Goal: Information Seeking & Learning: Learn about a topic

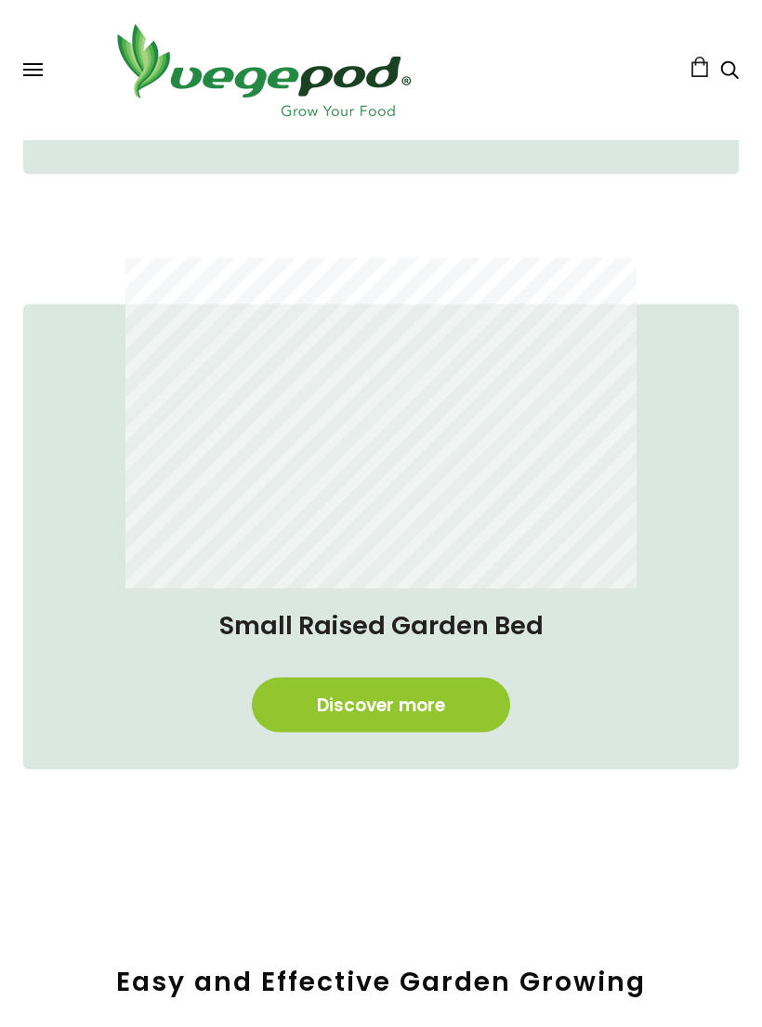
scroll to position [1756, 0]
click at [475, 711] on link "Discover more" at bounding box center [381, 704] width 258 height 55
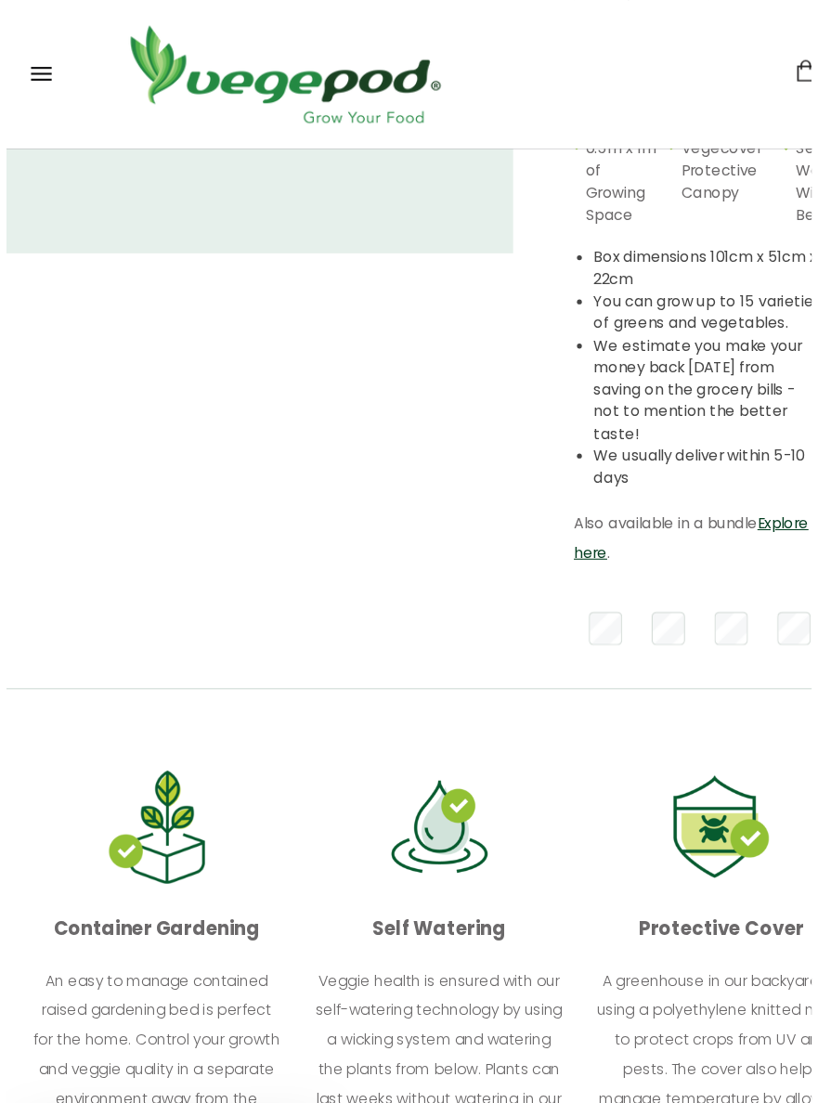
scroll to position [38, 0]
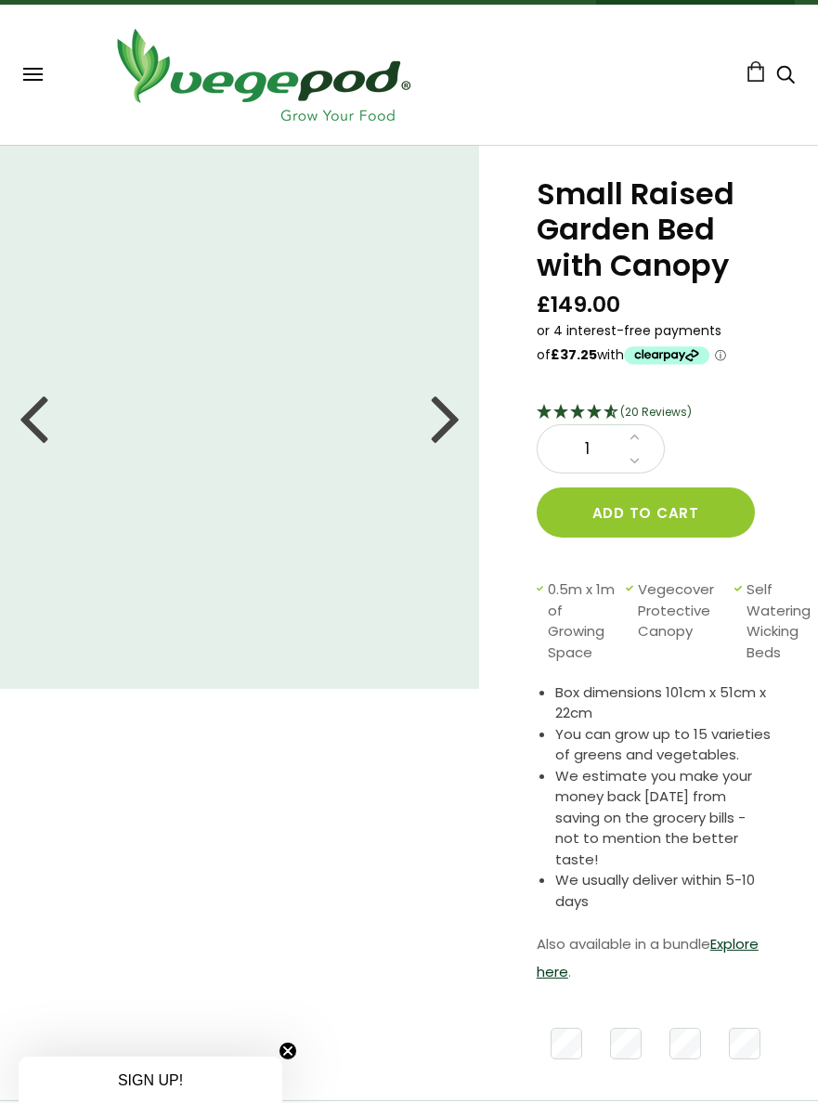
click at [38, 414] on div at bounding box center [34, 417] width 30 height 84
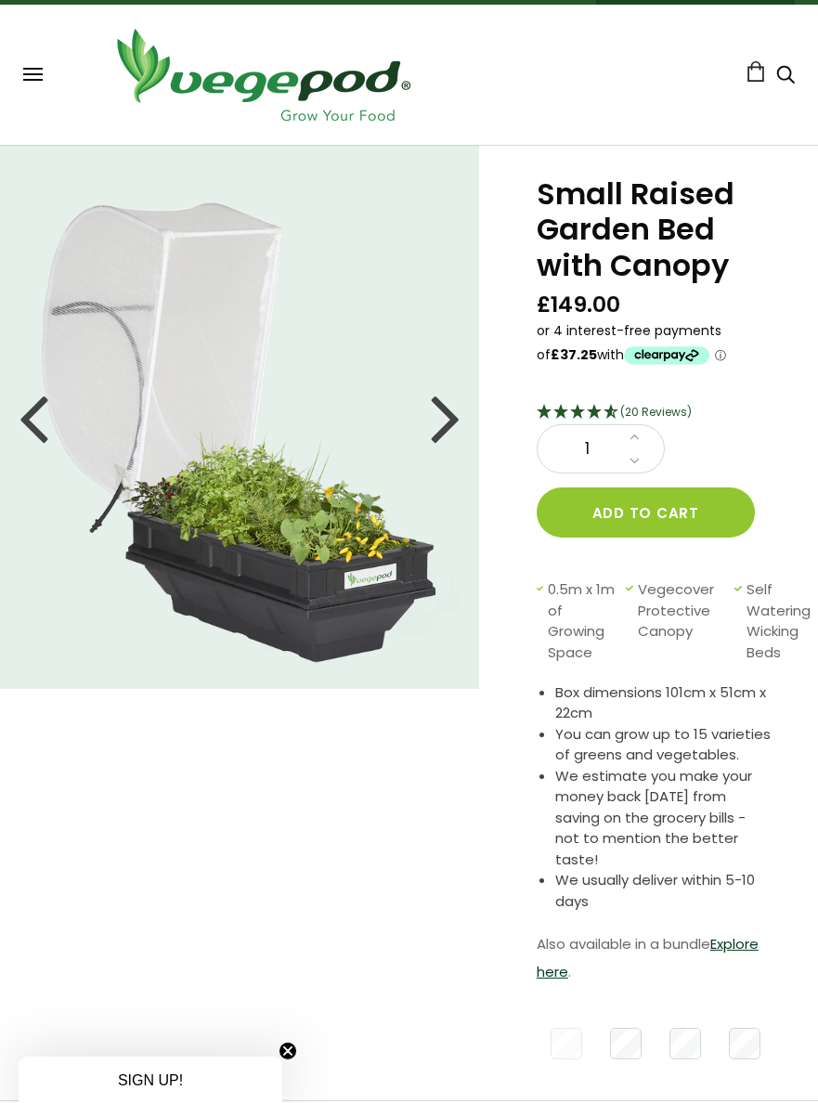
click at [32, 420] on div at bounding box center [34, 417] width 30 height 84
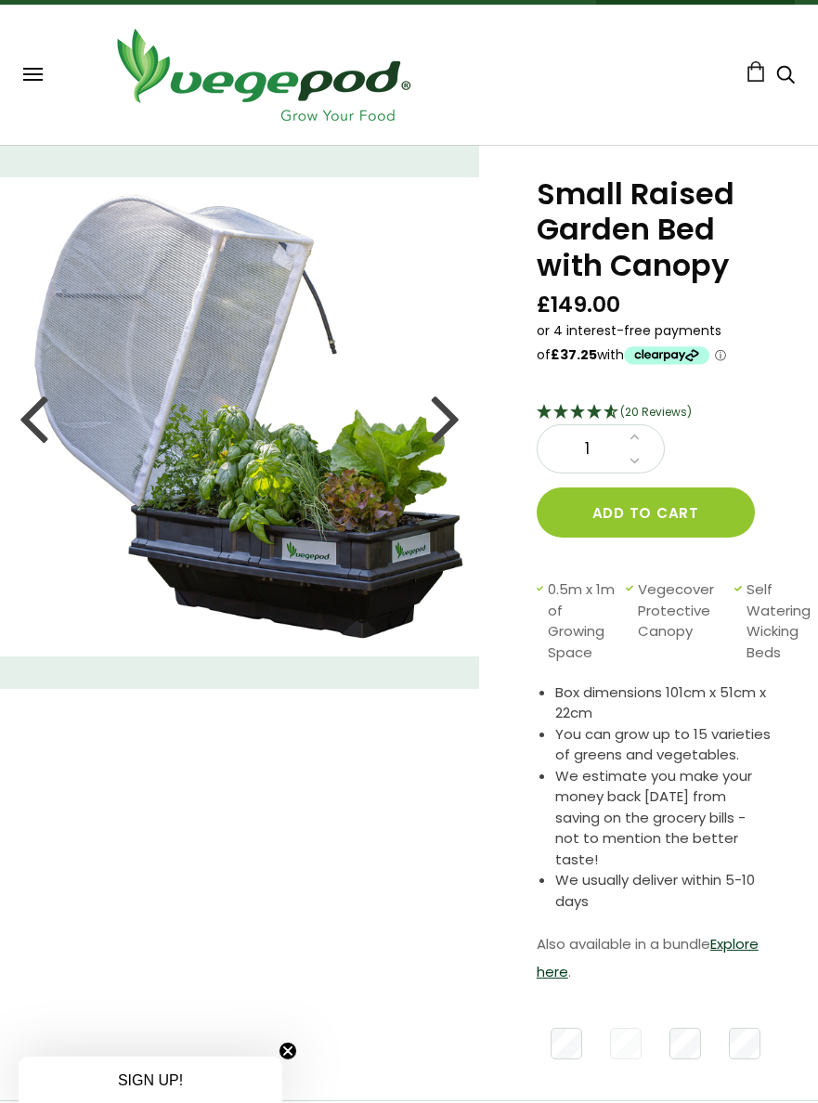
click at [12, 417] on img at bounding box center [239, 416] width 479 height 479
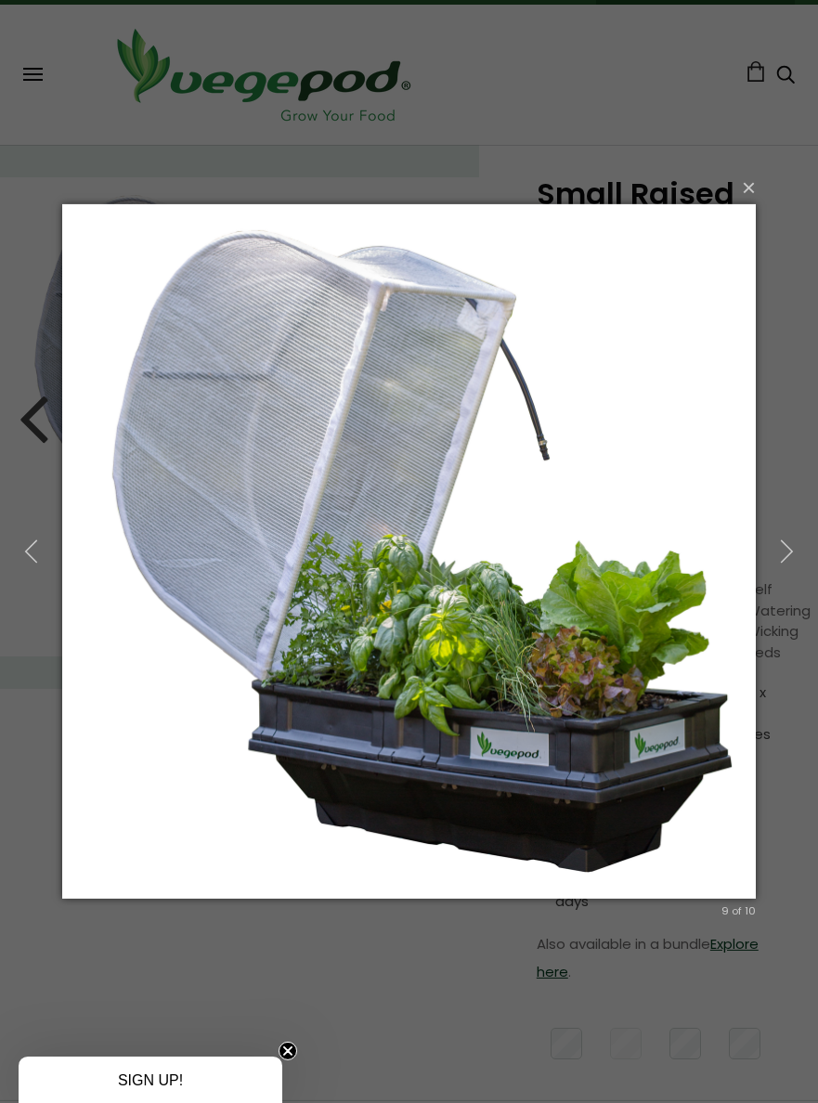
click at [785, 535] on button "button" at bounding box center [787, 552] width 63 height 77
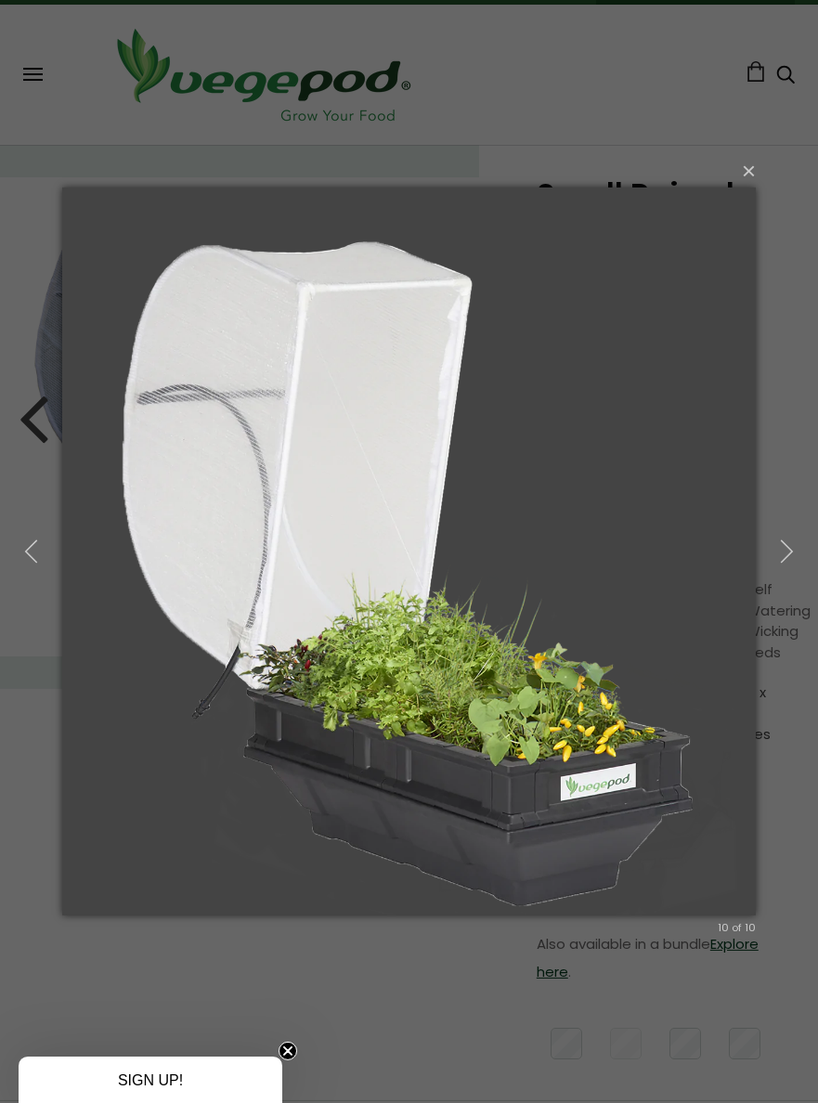
click at [787, 542] on icon "button" at bounding box center [787, 552] width 25 height 25
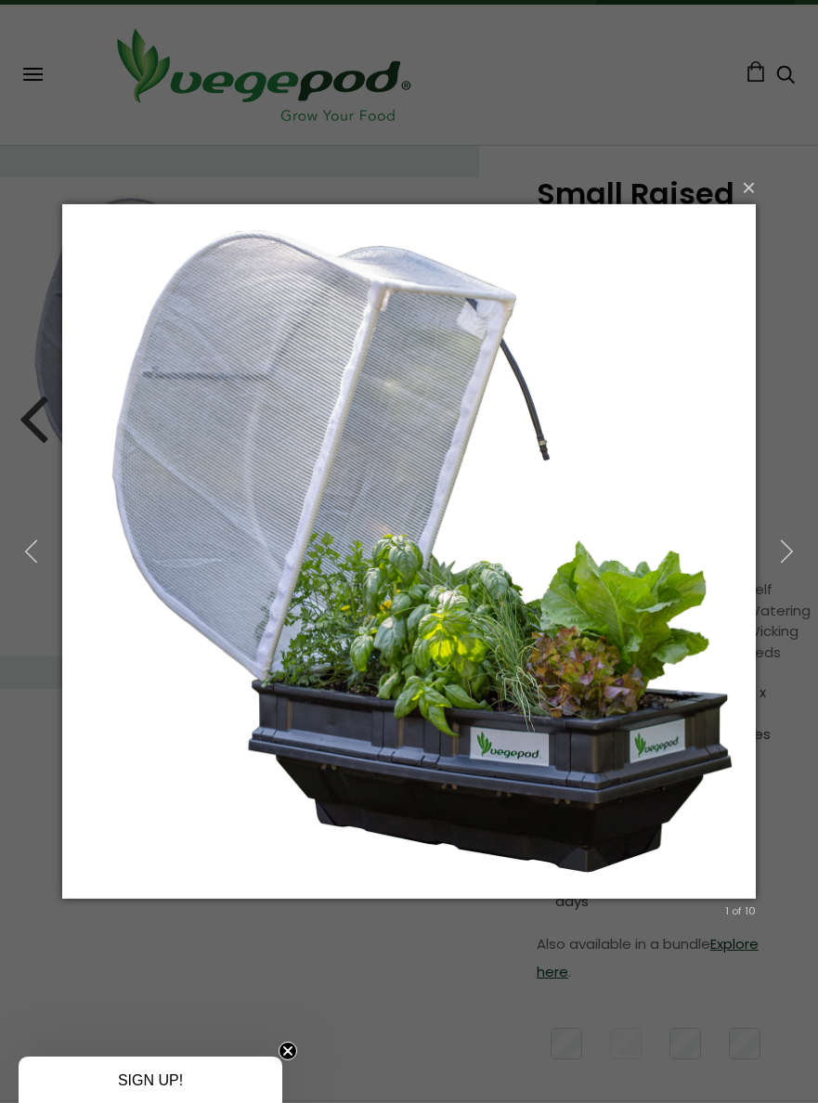
click at [790, 548] on icon "button" at bounding box center [787, 552] width 25 height 25
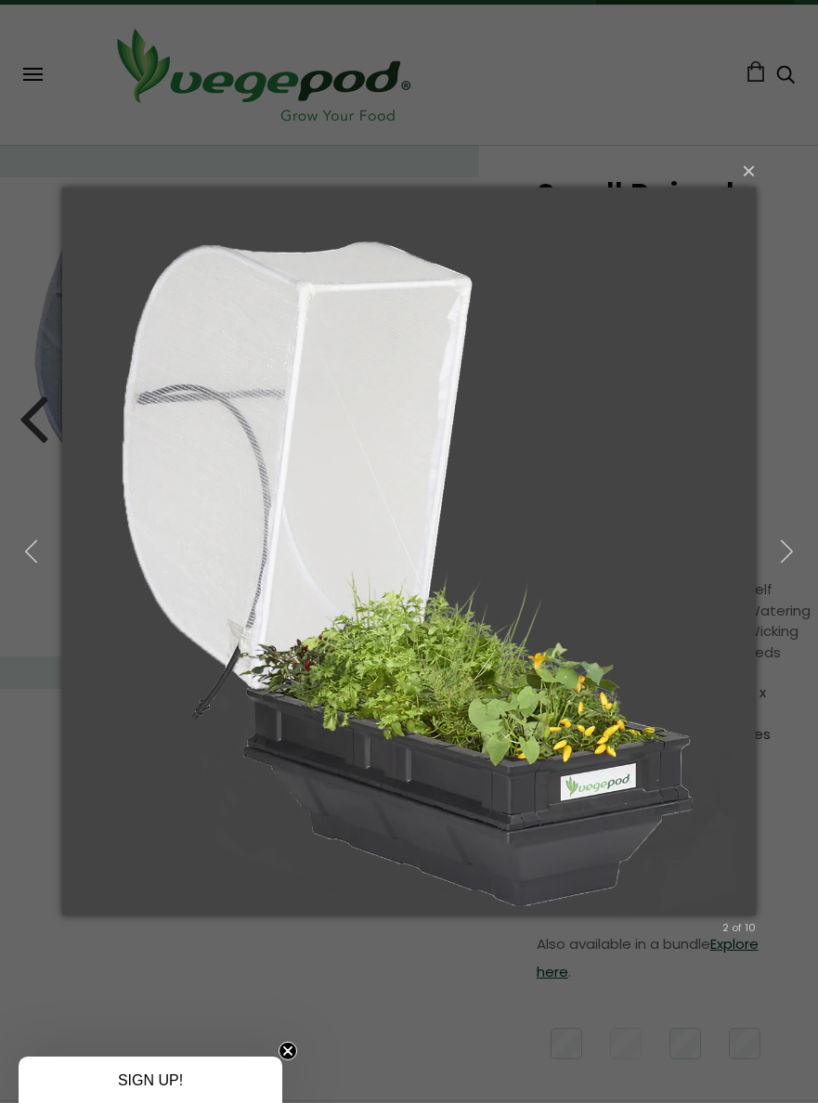
click at [794, 549] on icon "button" at bounding box center [787, 552] width 25 height 25
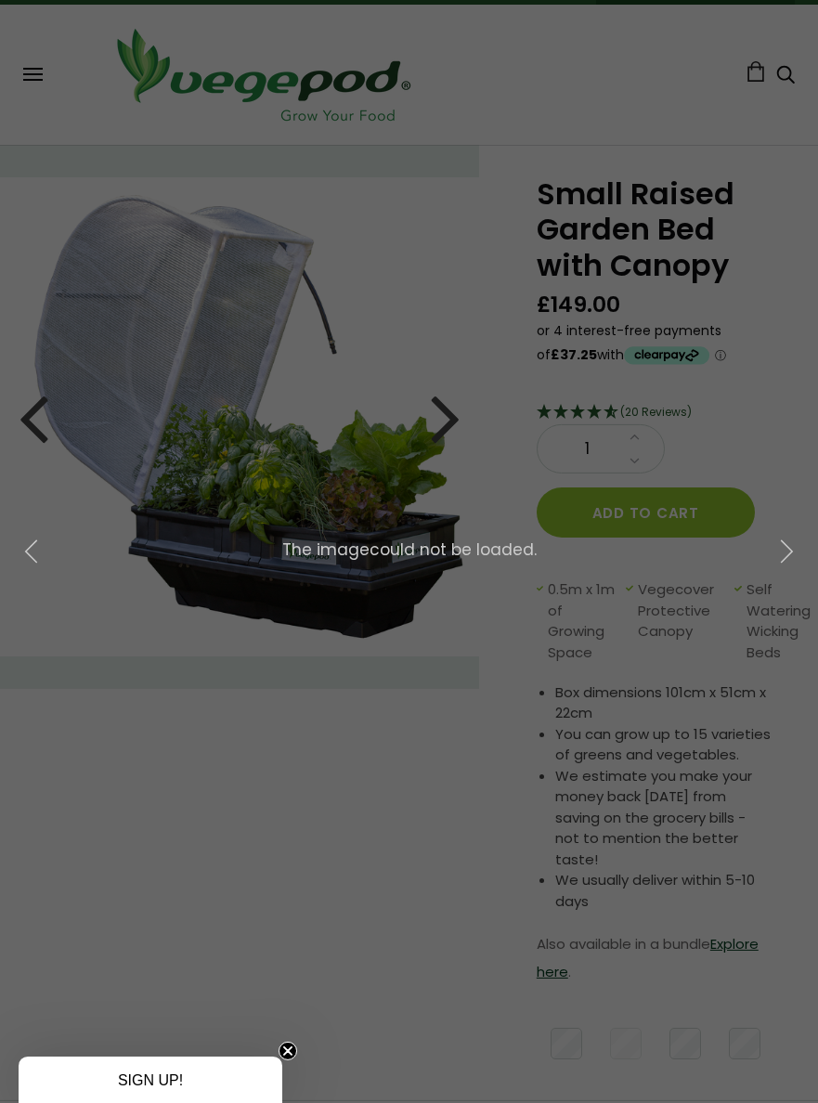
click at [793, 549] on icon "button" at bounding box center [787, 552] width 25 height 25
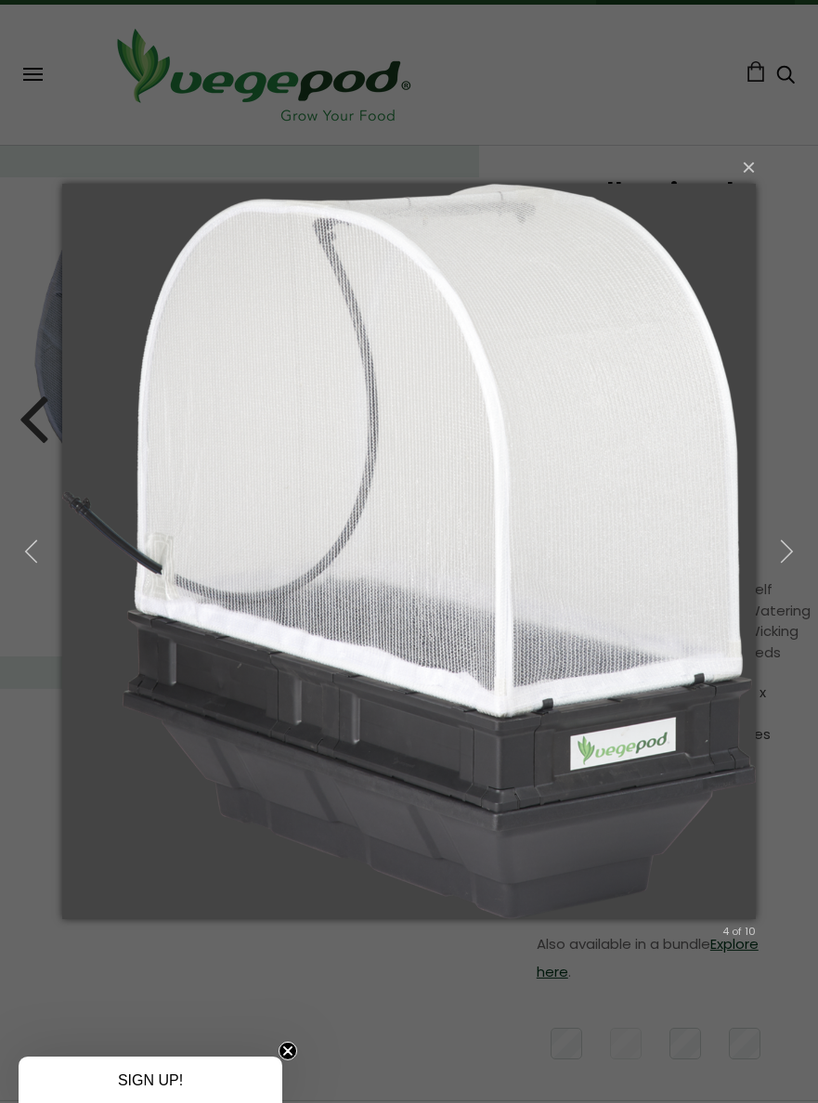
click at [793, 553] on icon "button" at bounding box center [787, 552] width 25 height 25
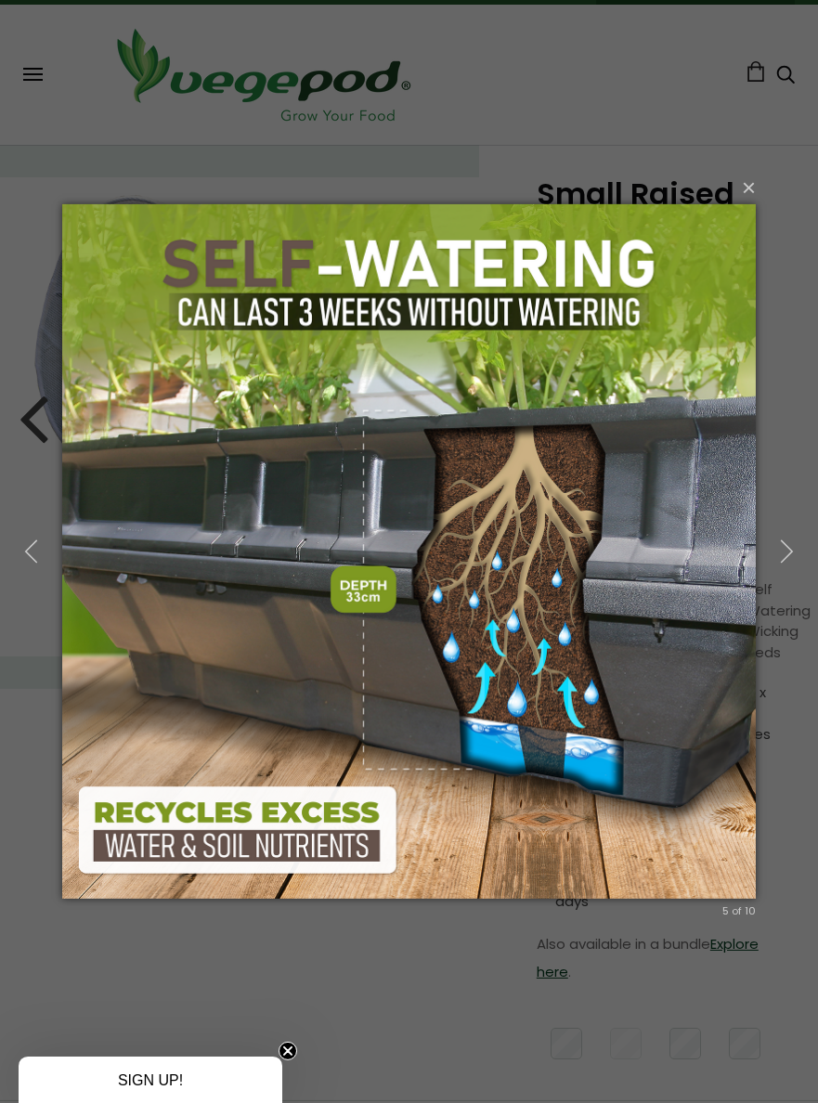
click at [793, 553] on icon "button" at bounding box center [787, 552] width 25 height 25
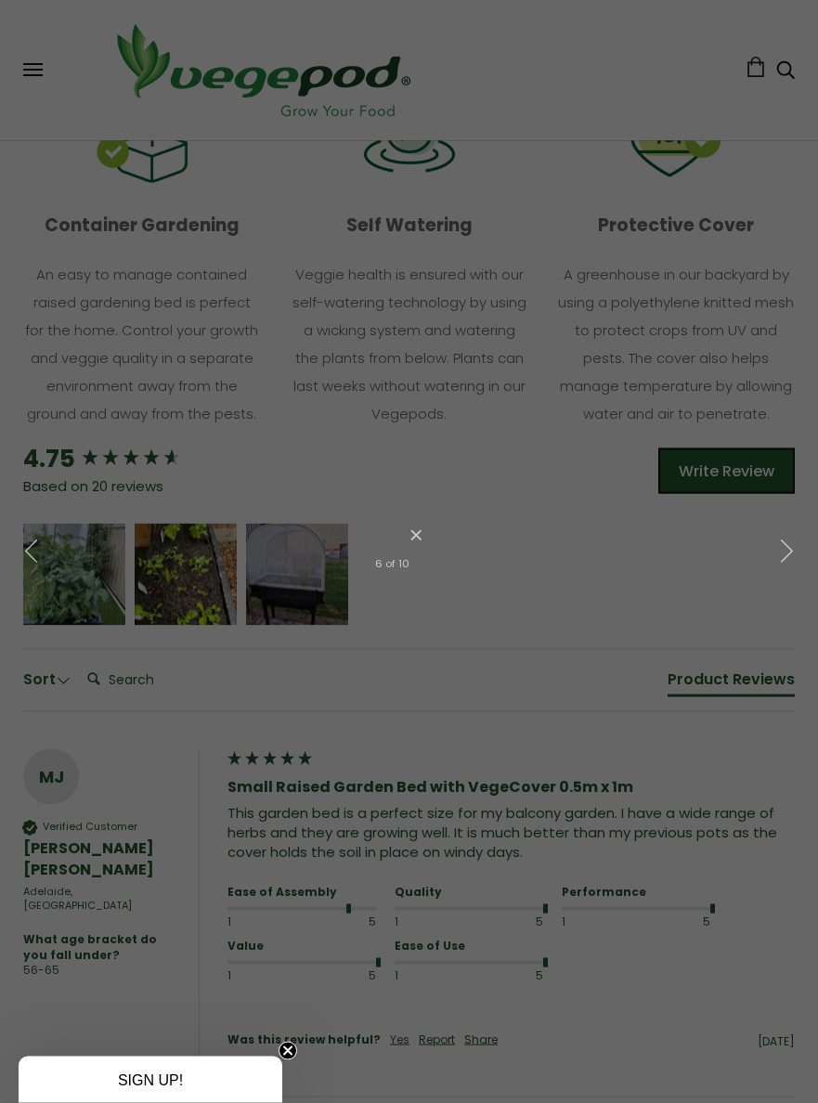
scroll to position [0, 0]
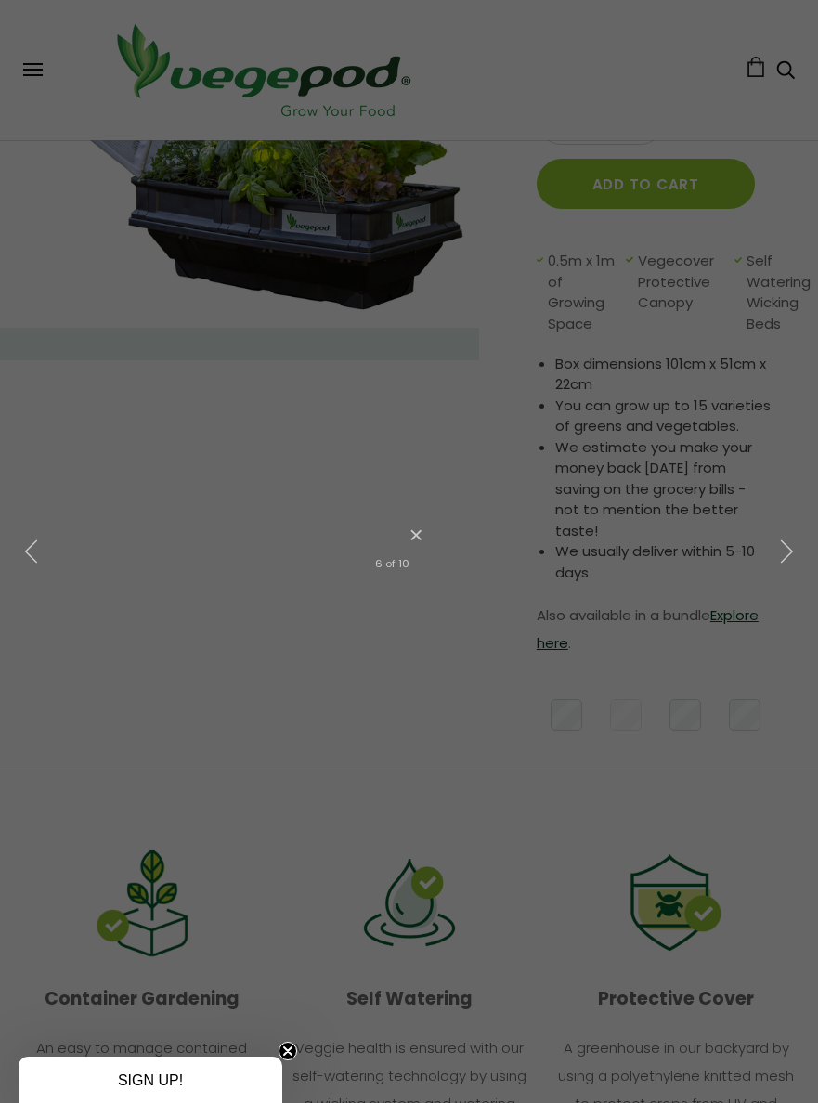
click at [415, 515] on button "×" at bounding box center [413, 535] width 6 height 41
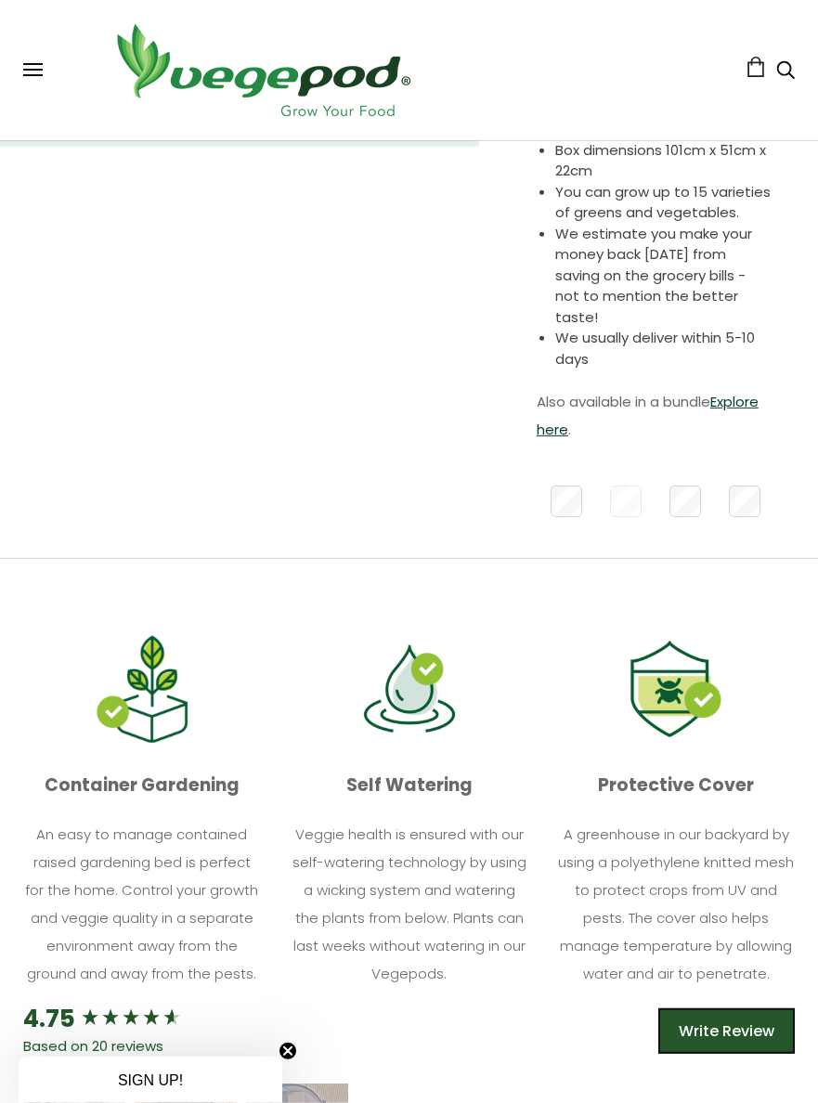
scroll to position [581, 0]
click at [752, 403] on link "Explore here" at bounding box center [648, 414] width 222 height 47
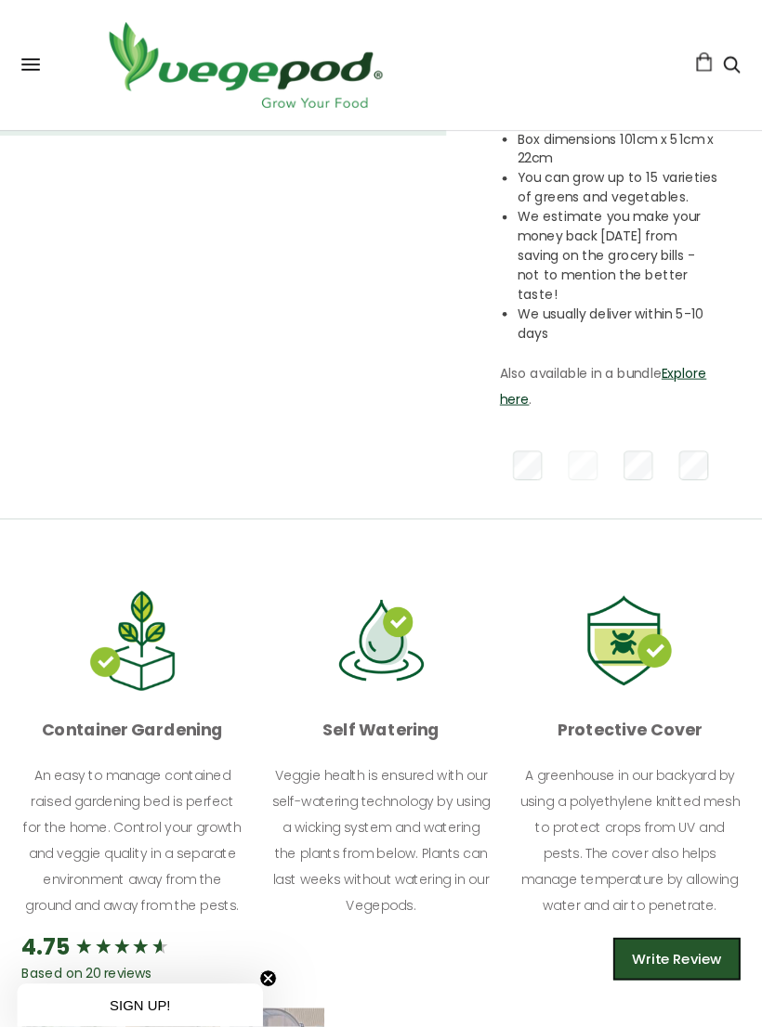
scroll to position [652, 18]
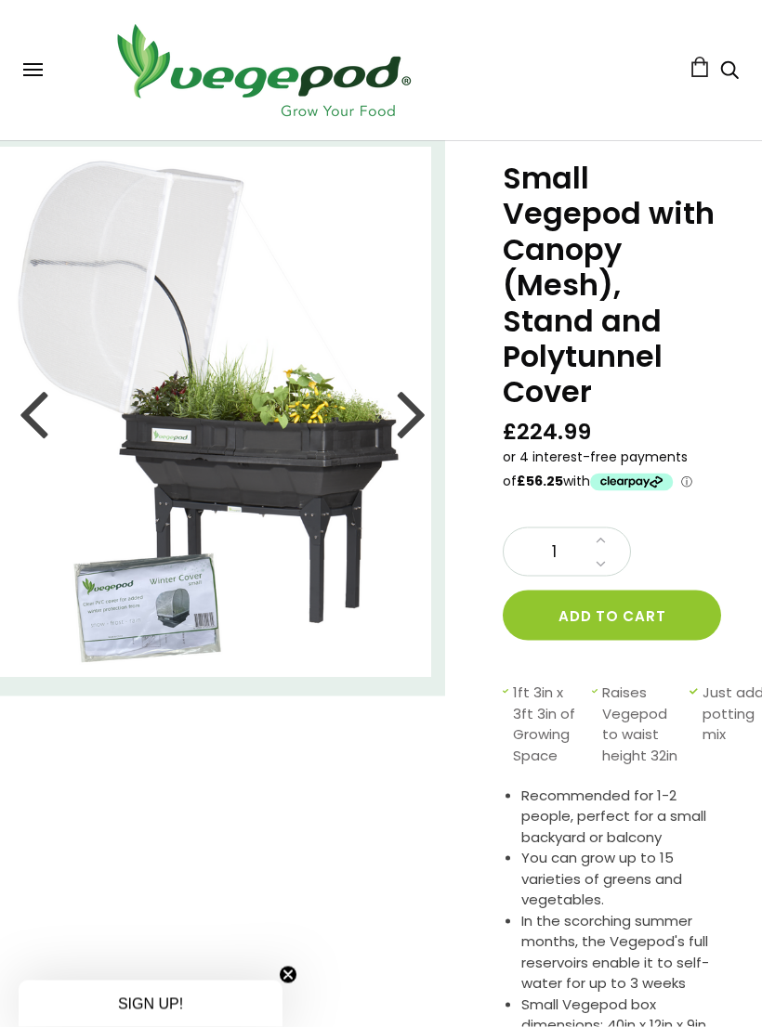
scroll to position [56, 0]
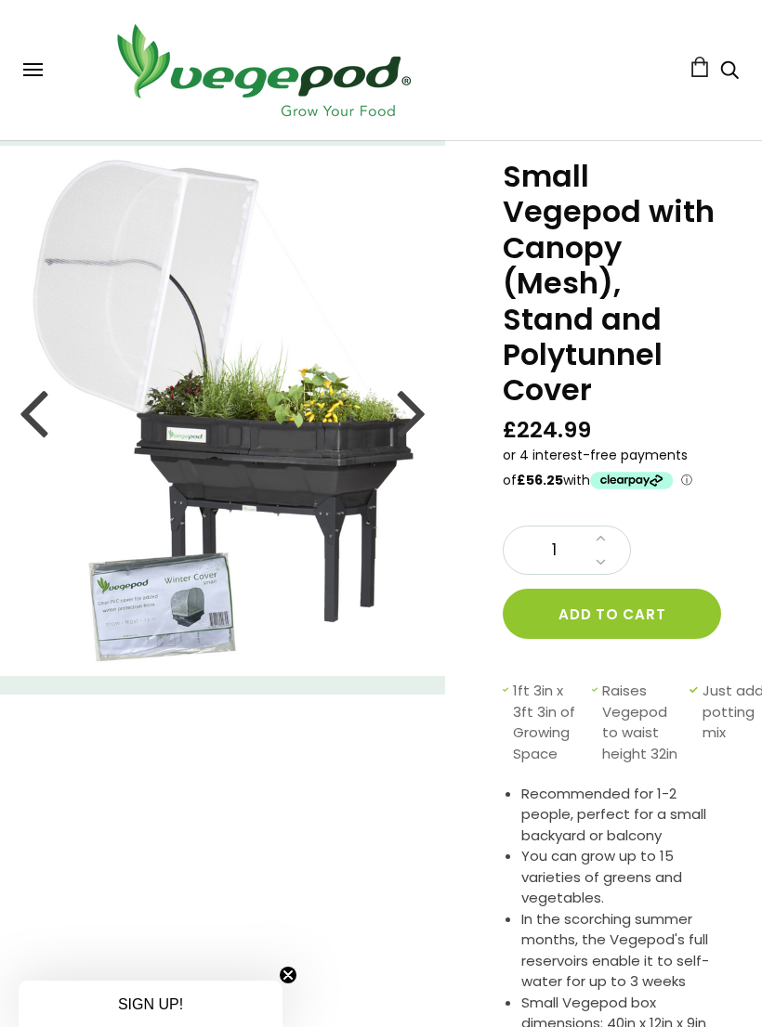
click at [35, 421] on div at bounding box center [34, 412] width 30 height 84
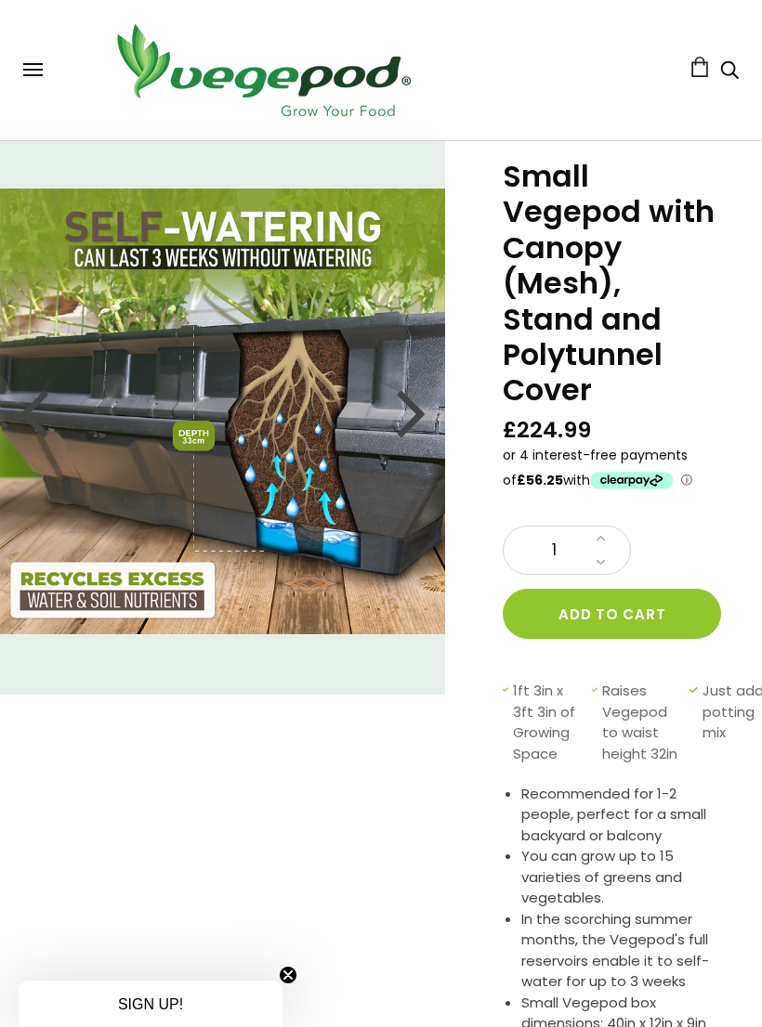
click at [6, 411] on img at bounding box center [223, 412] width 446 height 446
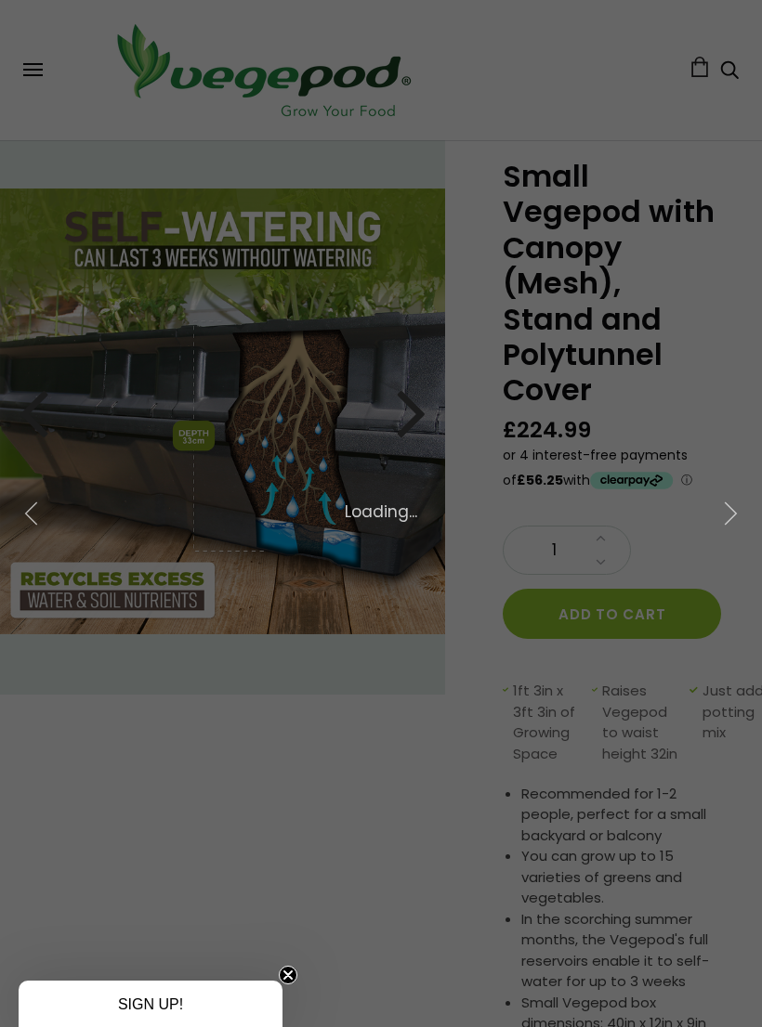
click at [50, 425] on div "× 5 of 6 Loading..." at bounding box center [381, 513] width 762 height 1027
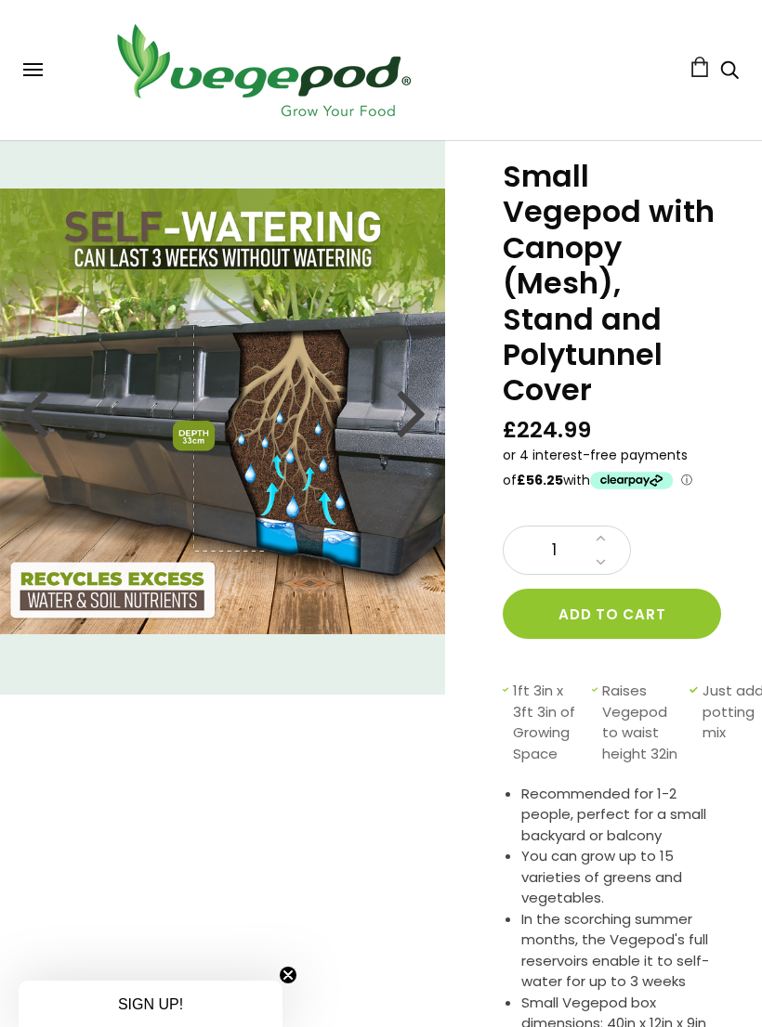
click at [26, 419] on div at bounding box center [34, 412] width 30 height 84
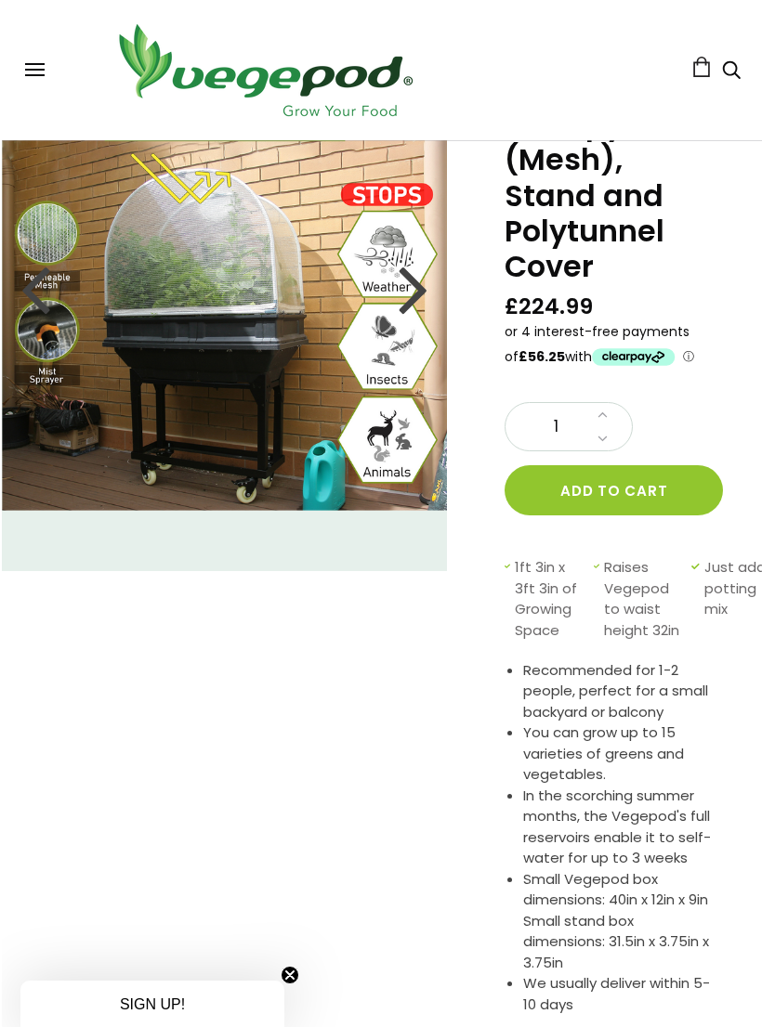
scroll to position [0, 0]
